Goal: Task Accomplishment & Management: Manage account settings

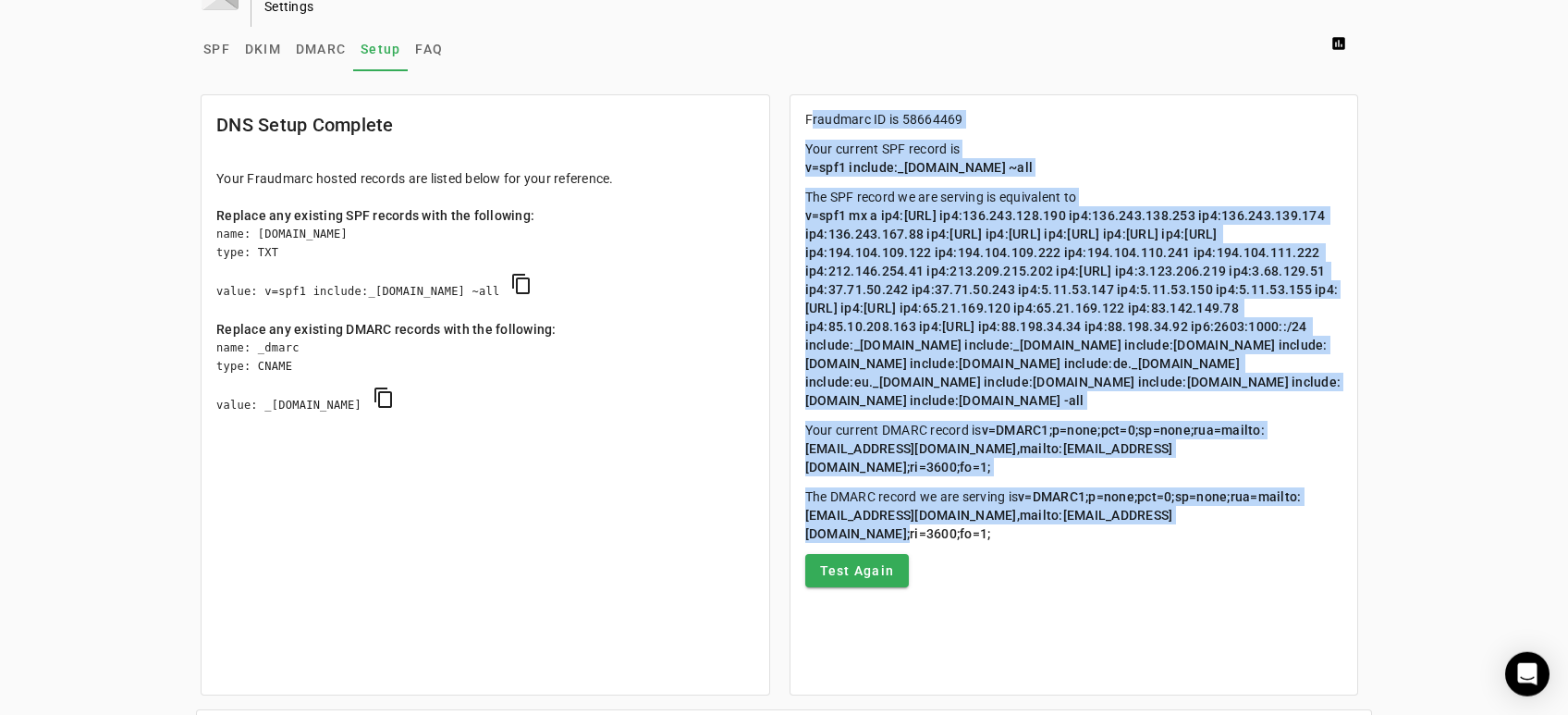
scroll to position [49, 0]
click at [879, 215] on span "v=spf1 mx a ip4:[URL] ip4:136.243.128.190 ip4:136.243.138.253 ip4:136.243.139.1…" at bounding box center [1073, 307] width 537 height 199
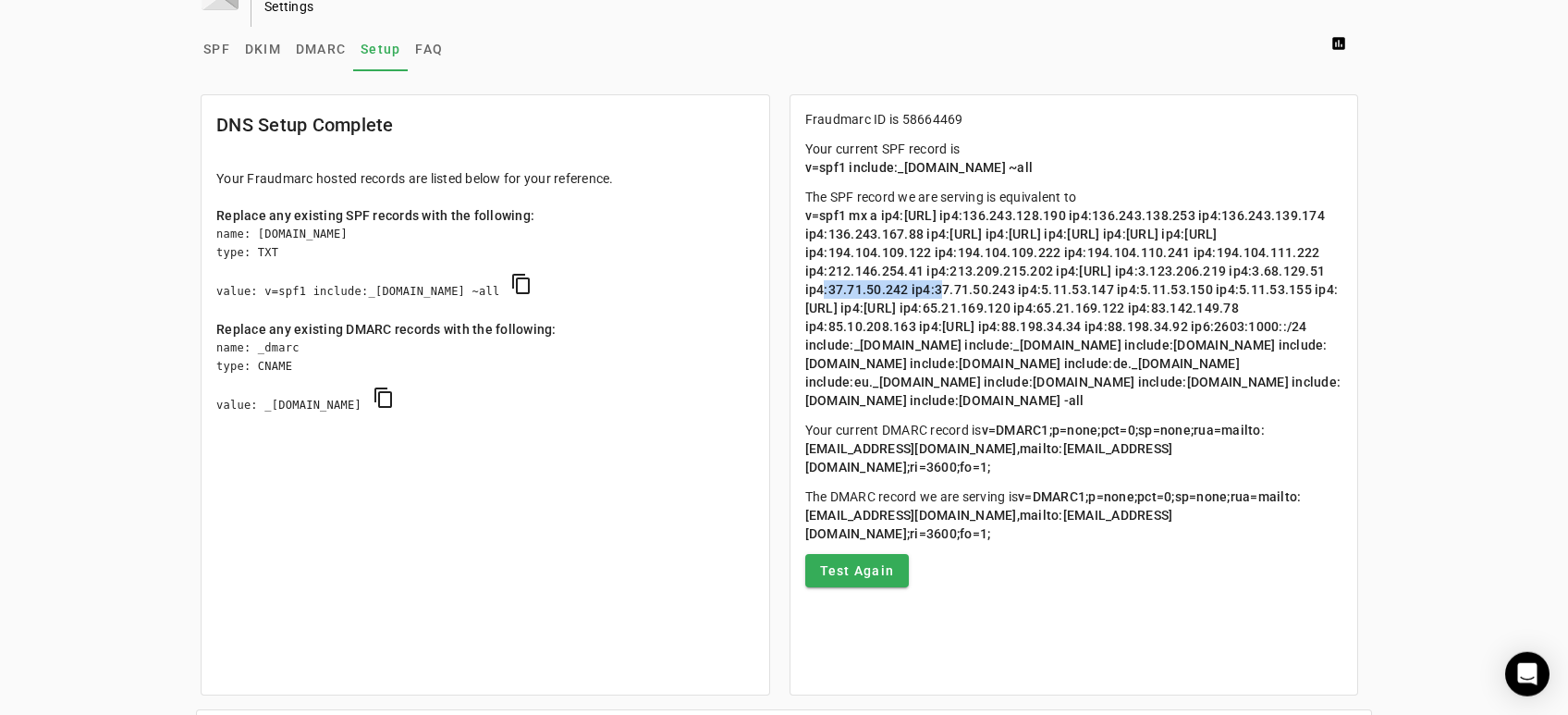
drag, startPoint x: 924, startPoint y: 291, endPoint x: 1051, endPoint y: 292, distance: 127.0
click at [1051, 292] on span "v=spf1 mx a ip4:[URL] ip4:136.243.128.190 ip4:136.243.138.253 ip4:136.243.139.1…" at bounding box center [1073, 307] width 537 height 199
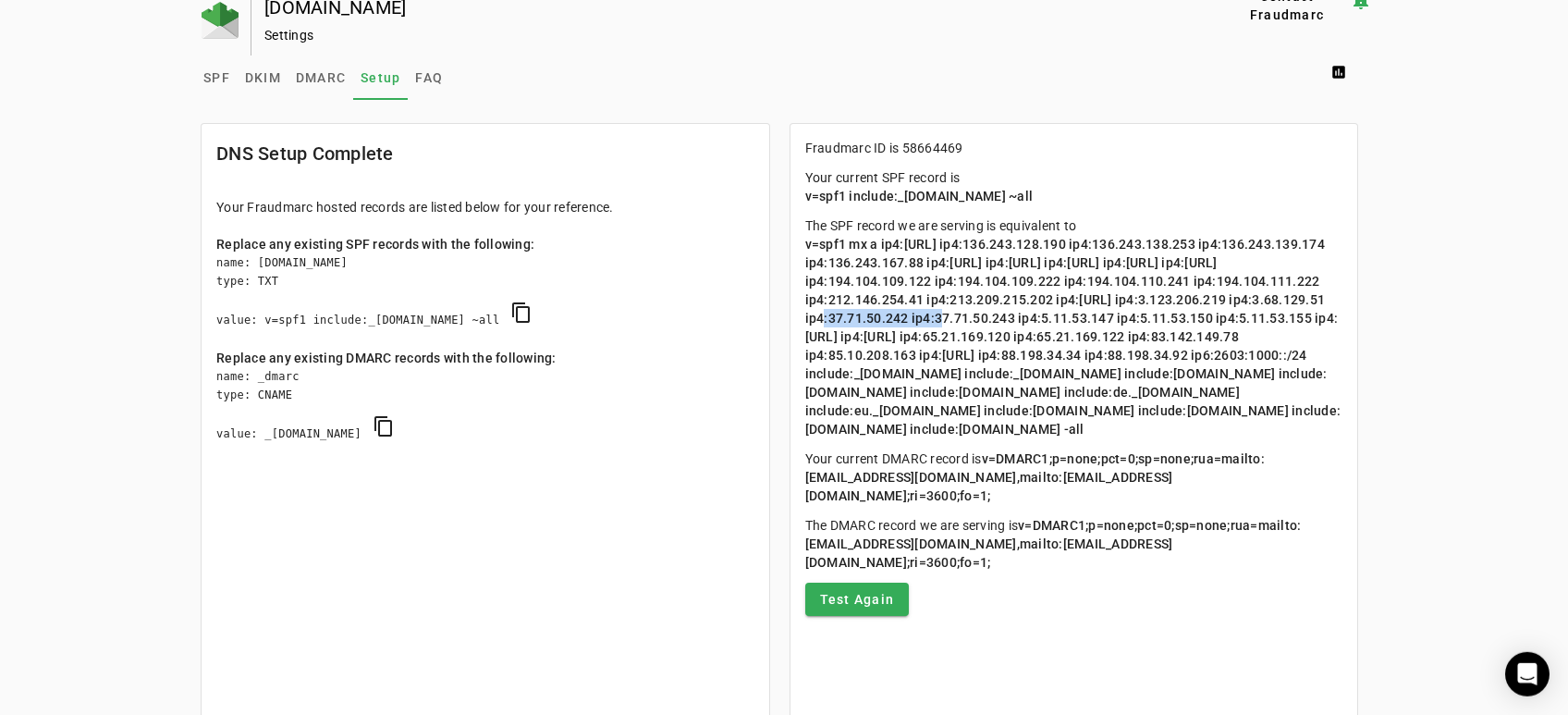
scroll to position [0, 0]
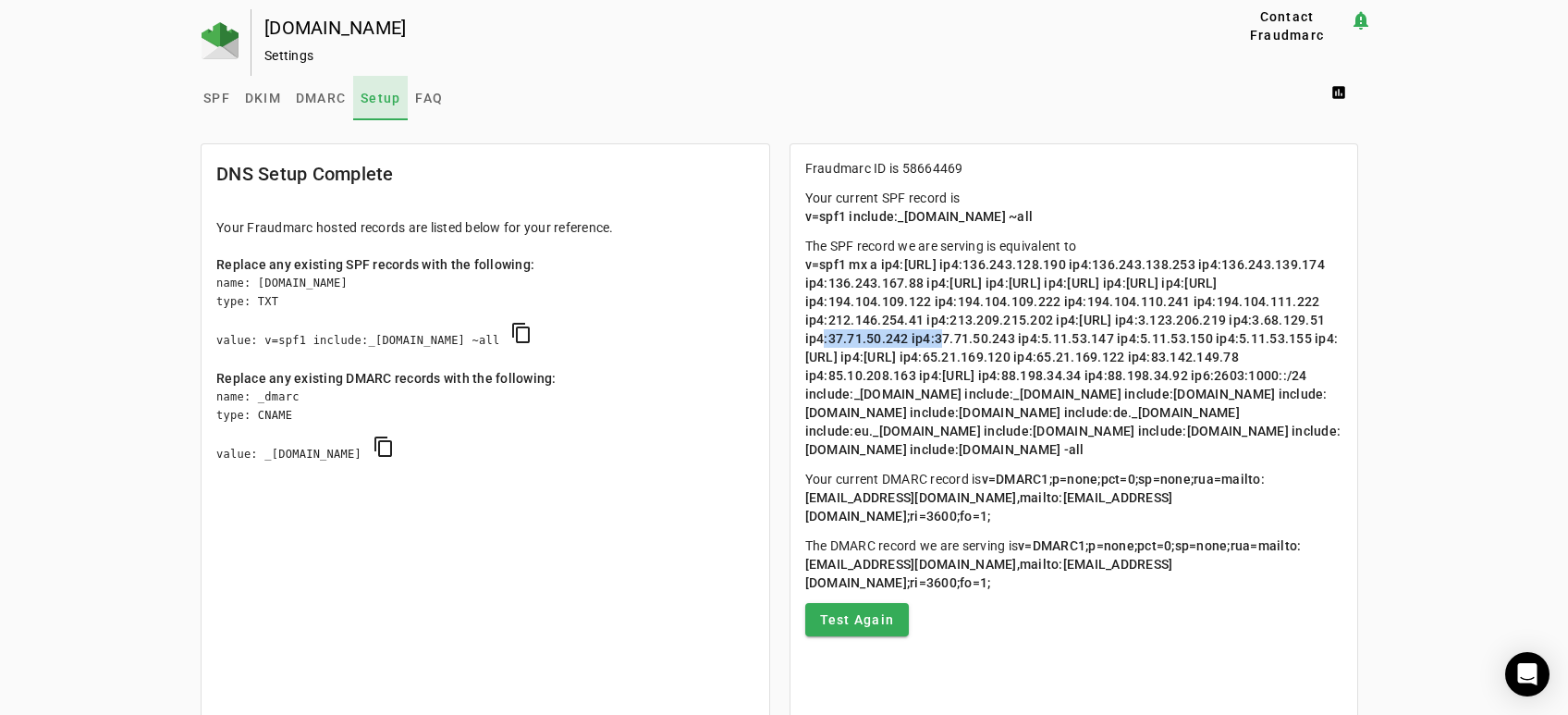
click at [381, 102] on span "Setup" at bounding box center [381, 97] width 40 height 13
click at [216, 99] on span "SPF" at bounding box center [216, 97] width 27 height 13
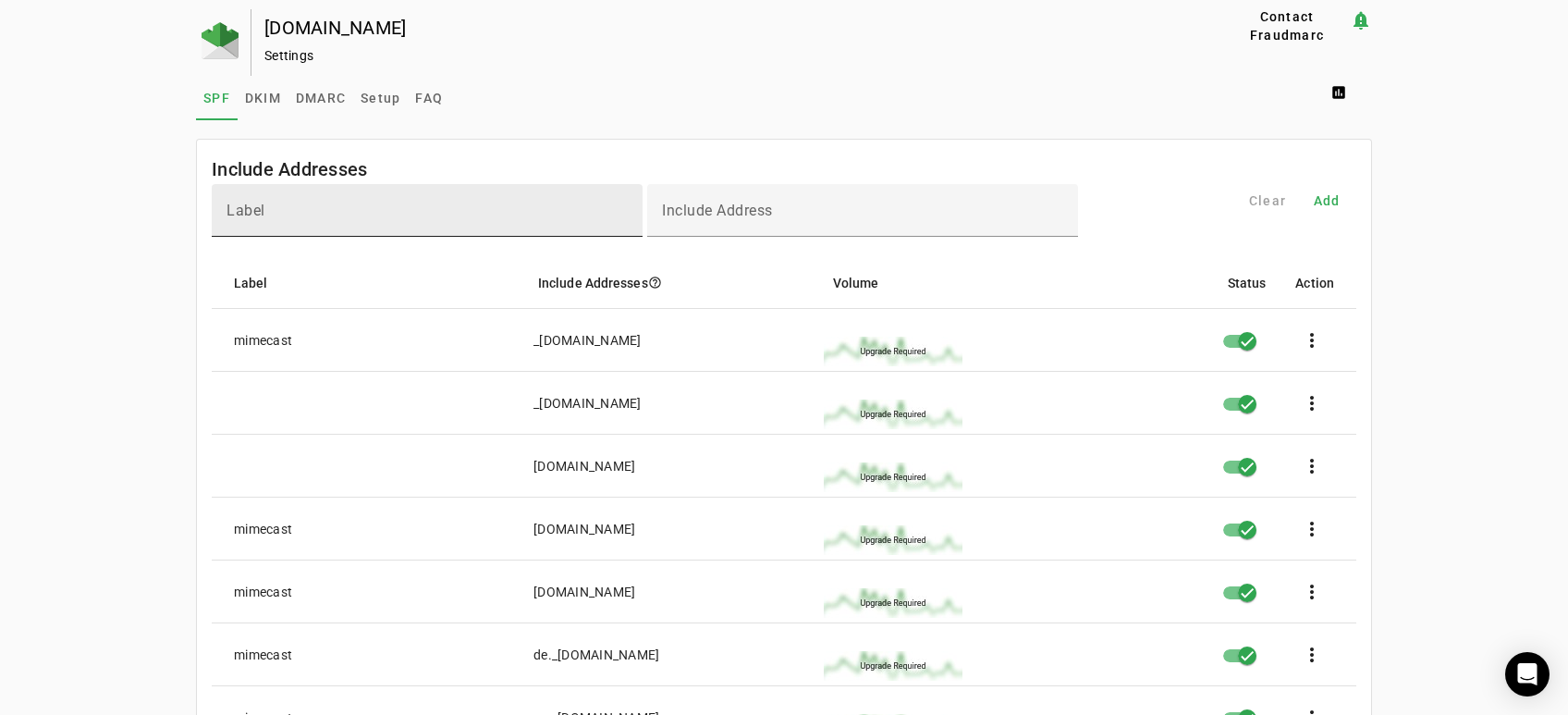
click at [330, 212] on input "Label" at bounding box center [426, 218] width 402 height 22
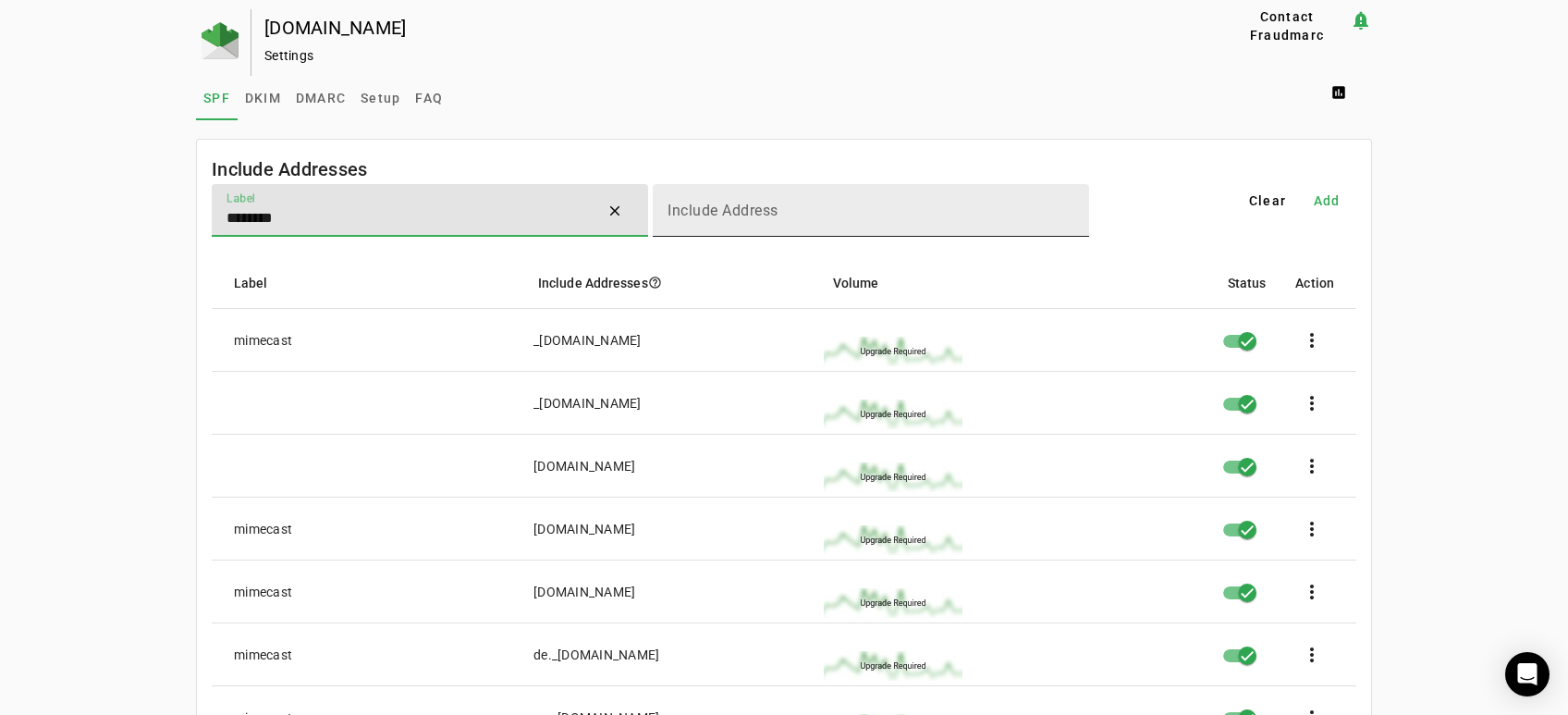
type input "********"
click at [717, 206] on mat-label "Include Address" at bounding box center [723, 210] width 111 height 18
click at [717, 207] on input "Include Address" at bounding box center [871, 218] width 407 height 22
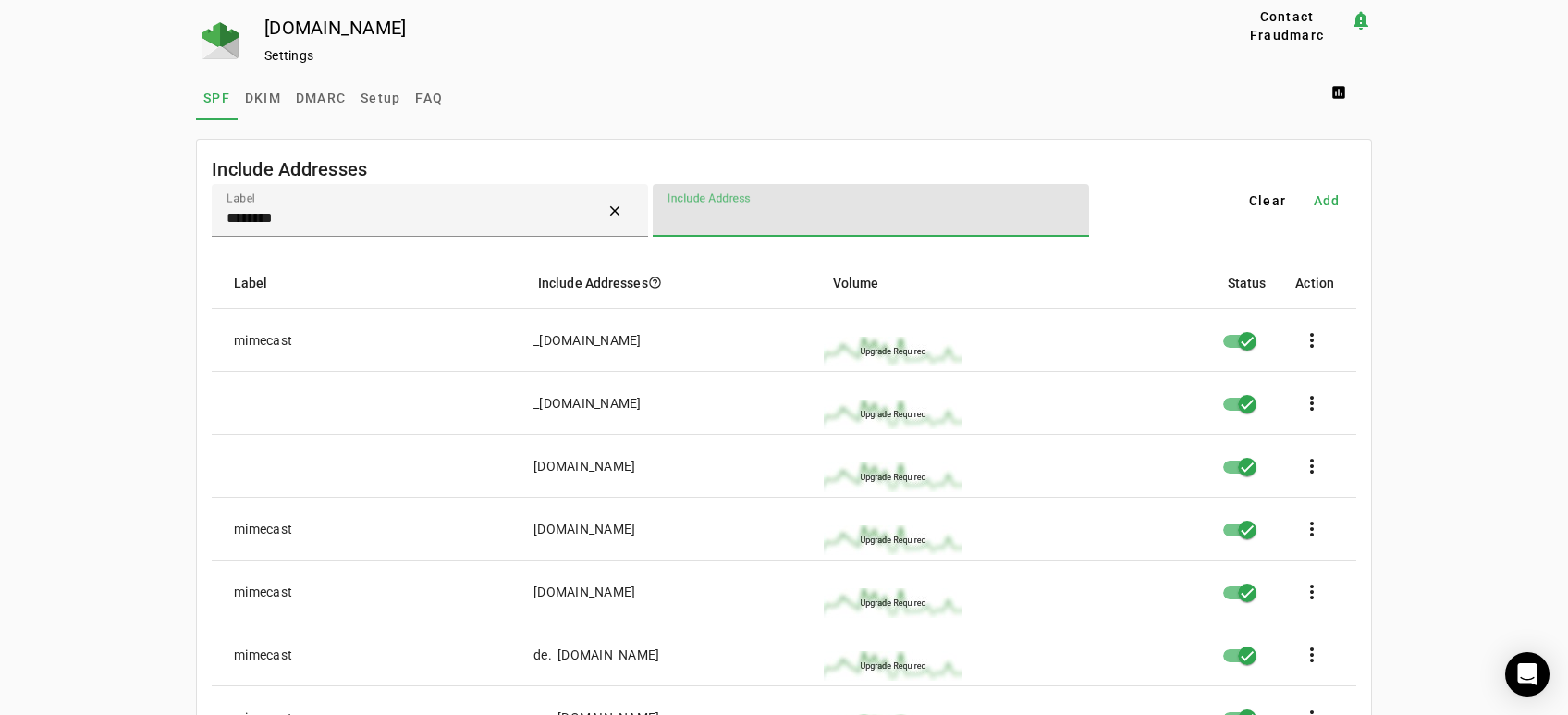
paste input "**********"
type input "**********"
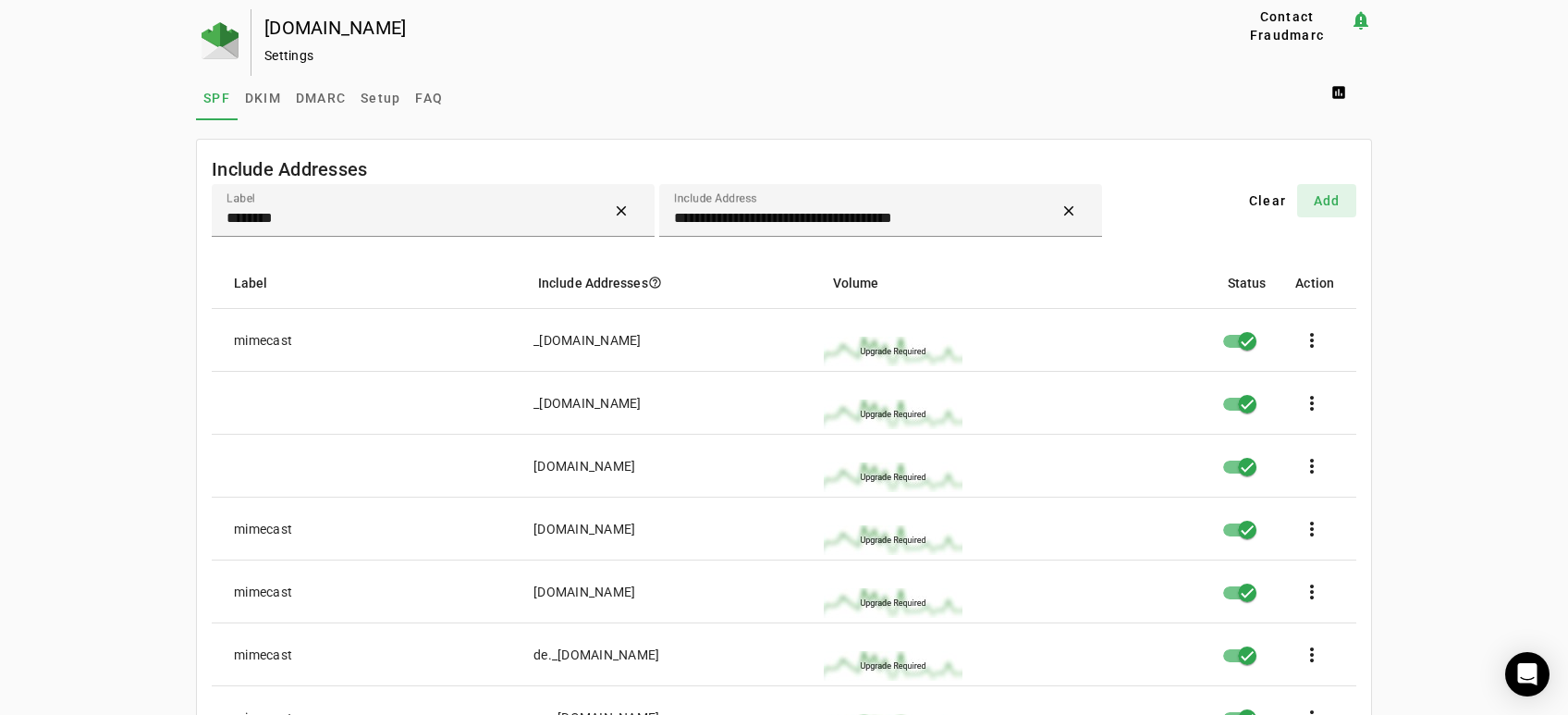
click at [1331, 198] on span "Add" at bounding box center [1327, 200] width 27 height 19
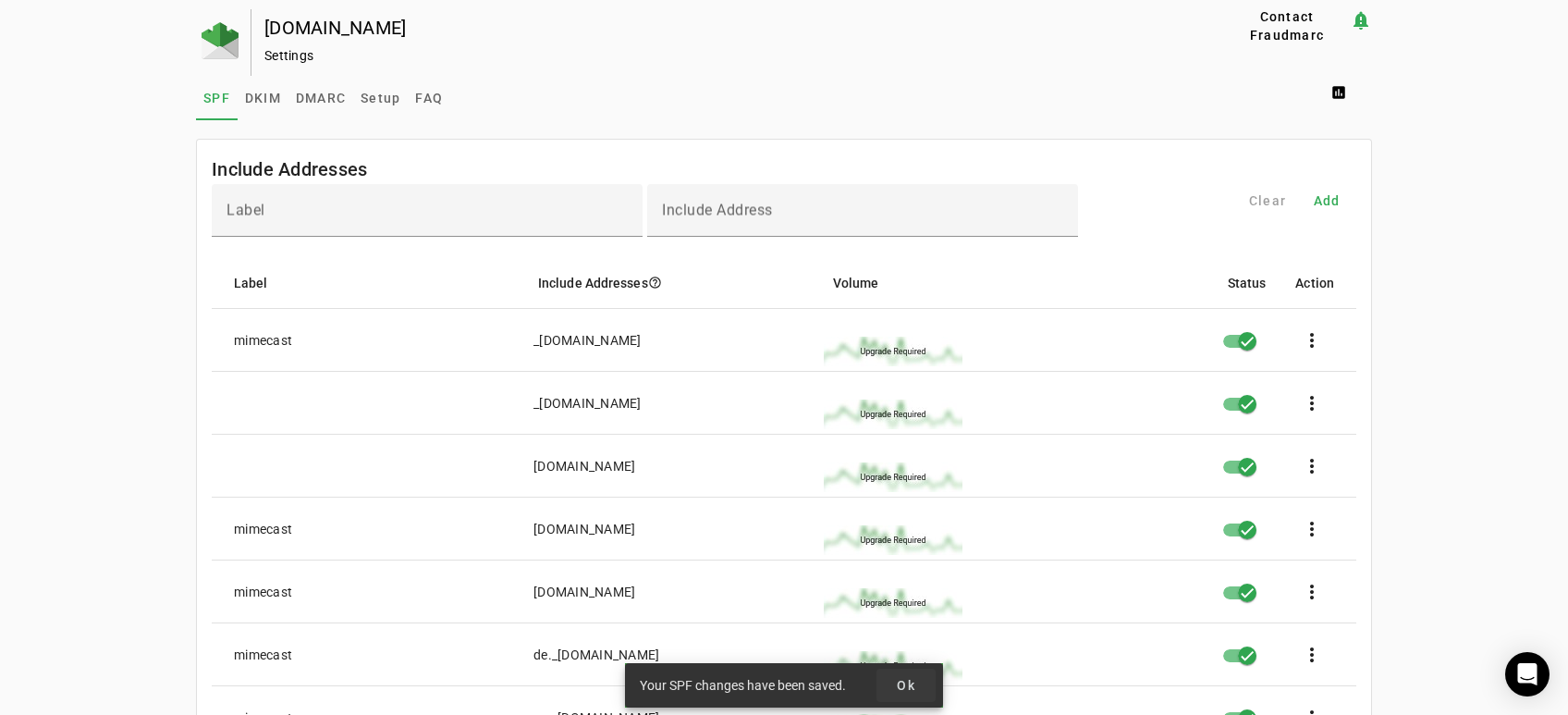
click at [904, 685] on span "Ok" at bounding box center [905, 684] width 19 height 15
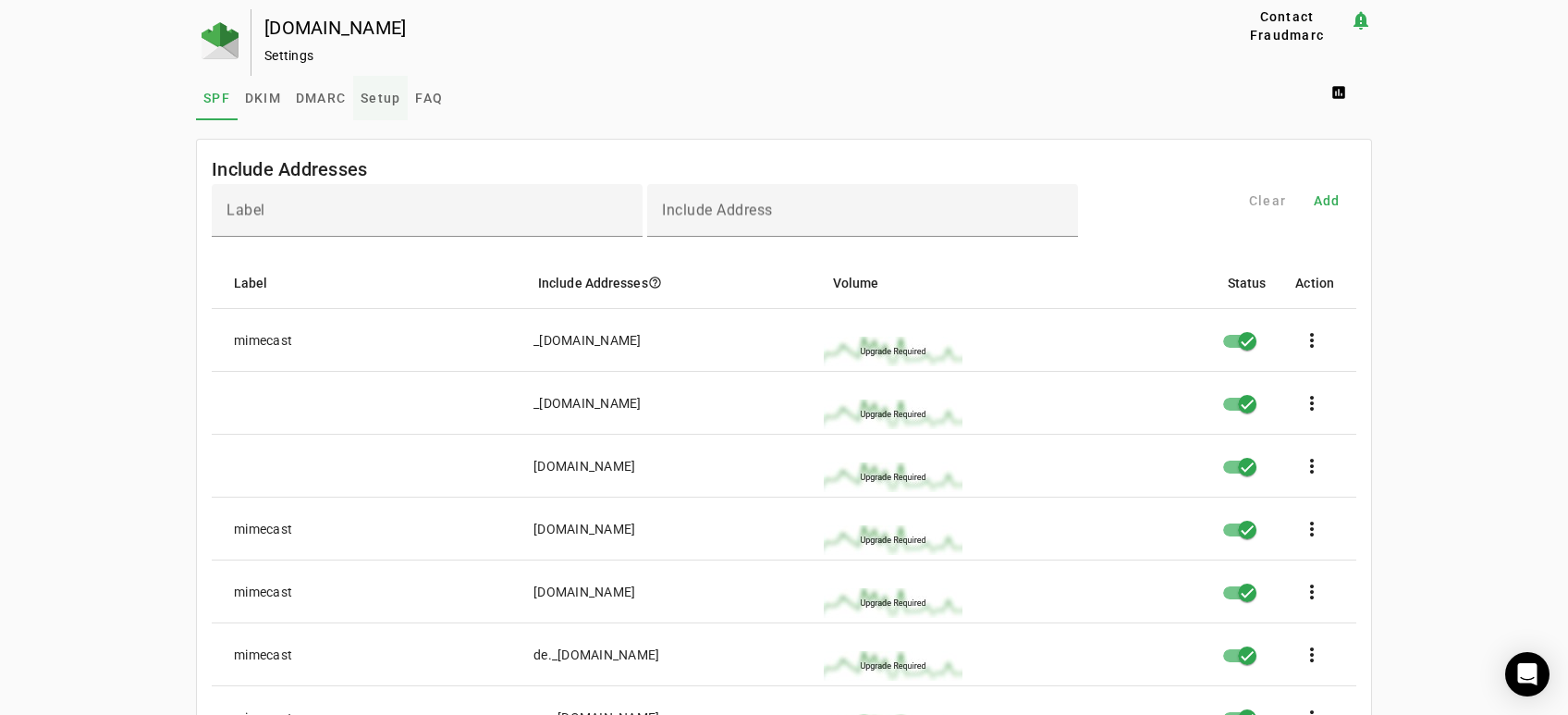
click at [375, 95] on span "Setup" at bounding box center [381, 97] width 40 height 13
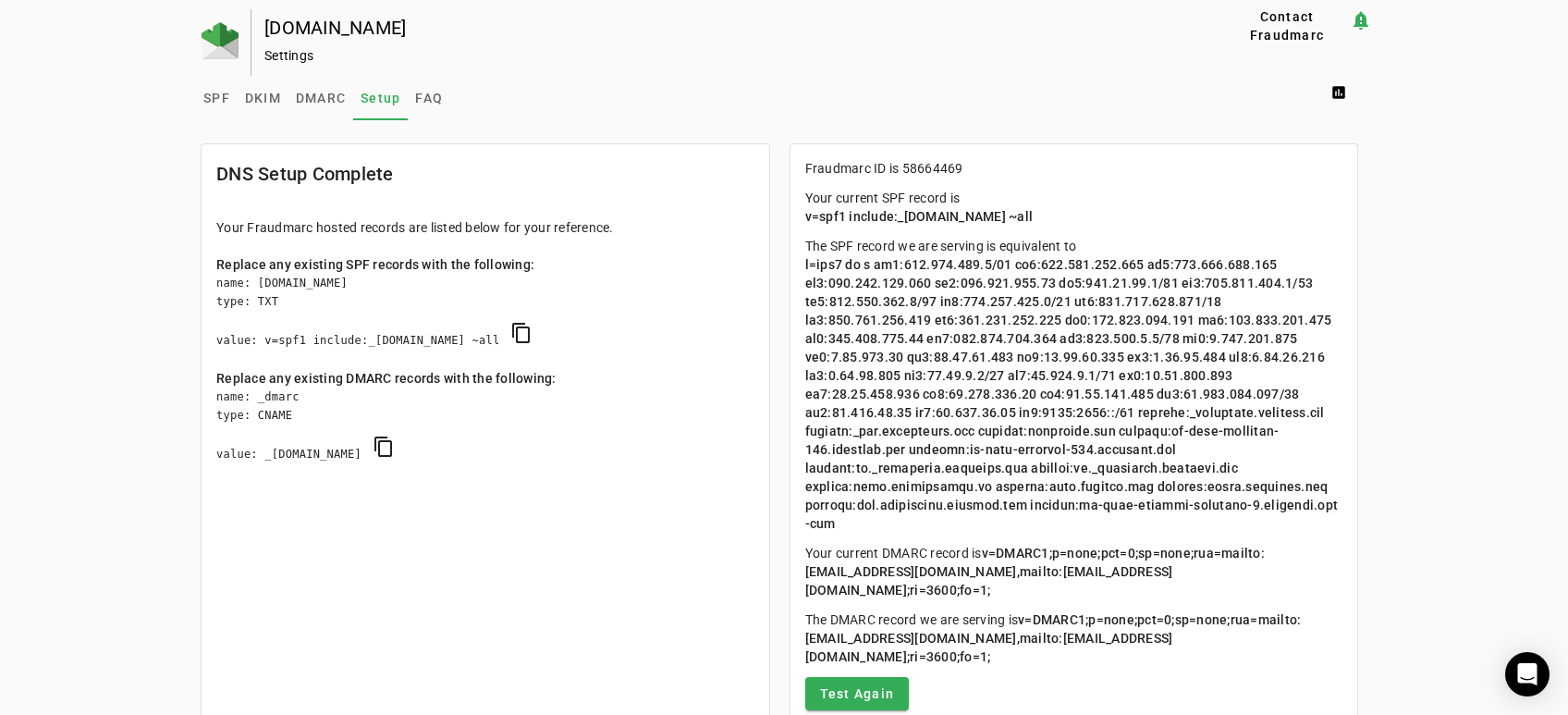
scroll to position [98, 0]
